Goal: Find specific page/section: Find specific page/section

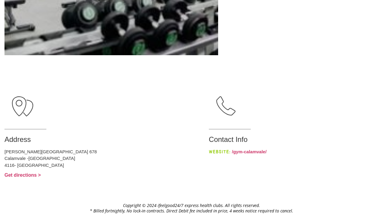
scroll to position [267, 0]
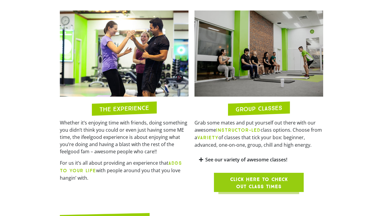
scroll to position [549, 0]
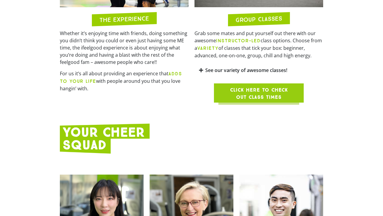
click at [247, 86] on span "Click here to check out class times" at bounding box center [259, 93] width 61 height 14
